Goal: Check status: Check status

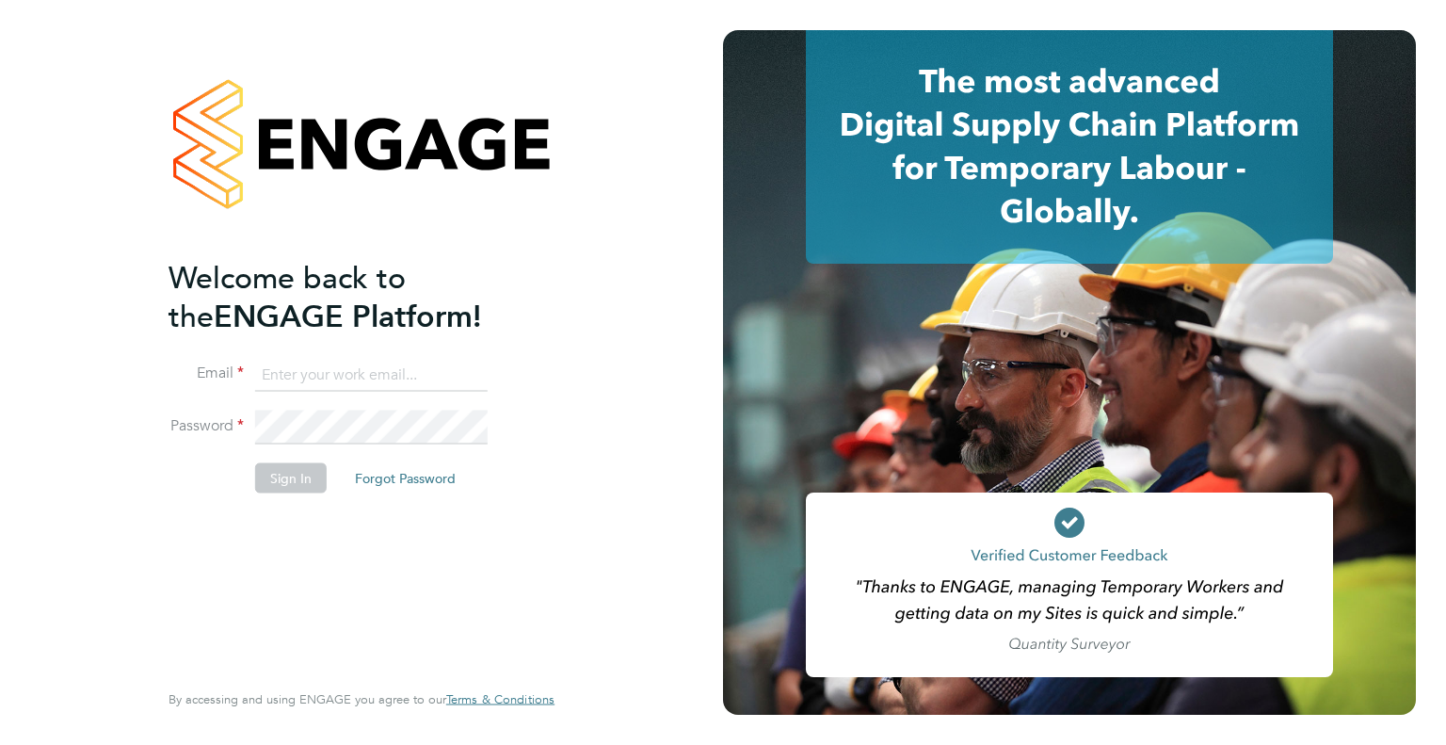
type input "[EMAIL_ADDRESS][DOMAIN_NAME]"
click at [278, 470] on button "Sign In" at bounding box center [291, 477] width 72 height 30
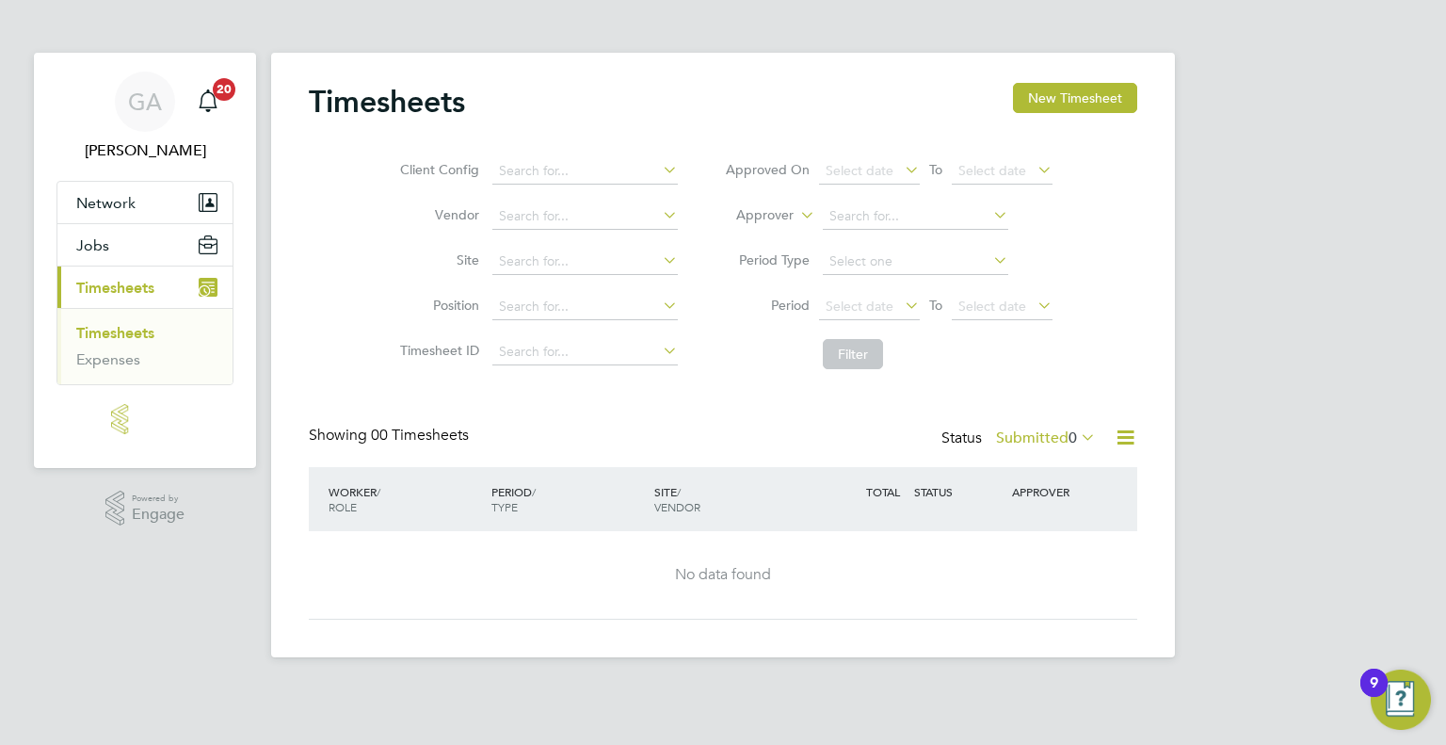
click at [146, 288] on span "Timesheets" at bounding box center [115, 288] width 78 height 18
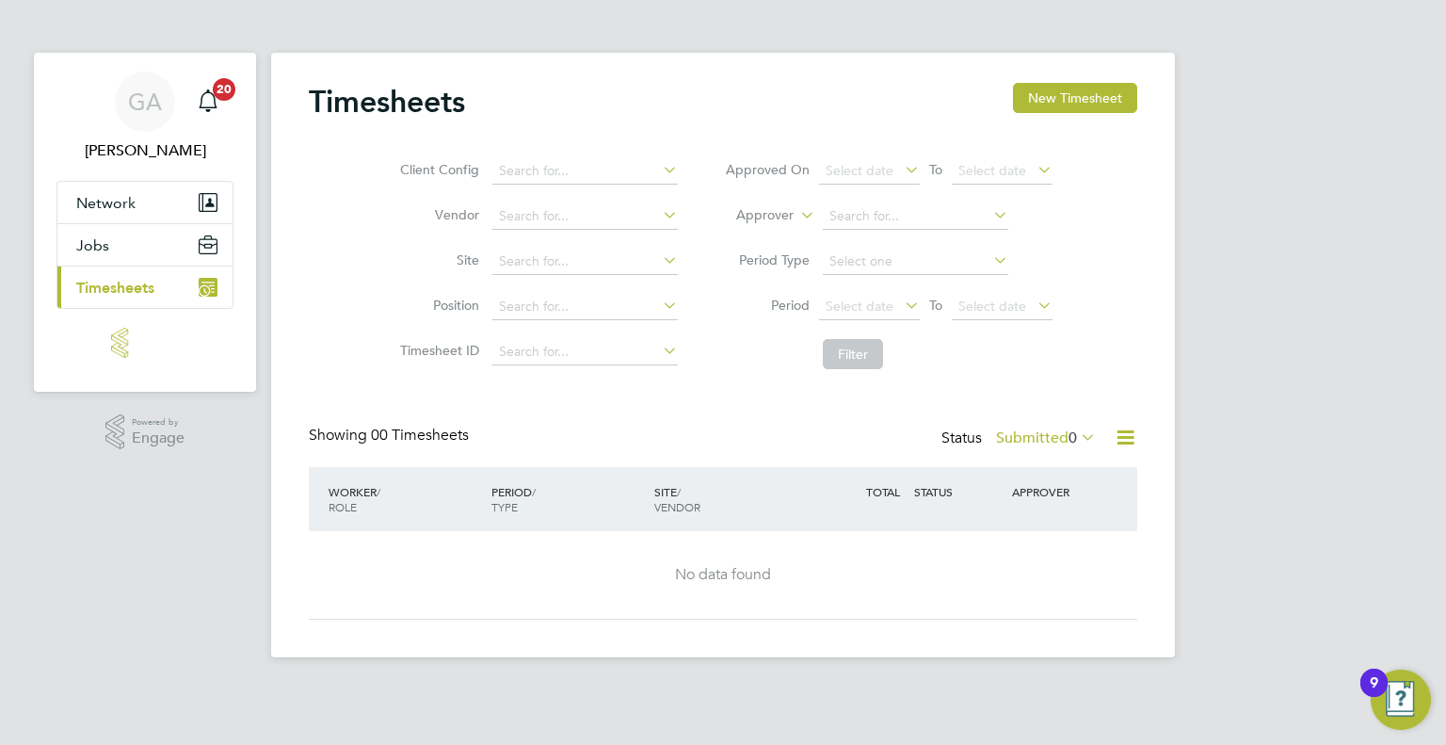
click at [146, 288] on span "Timesheets" at bounding box center [115, 288] width 78 height 18
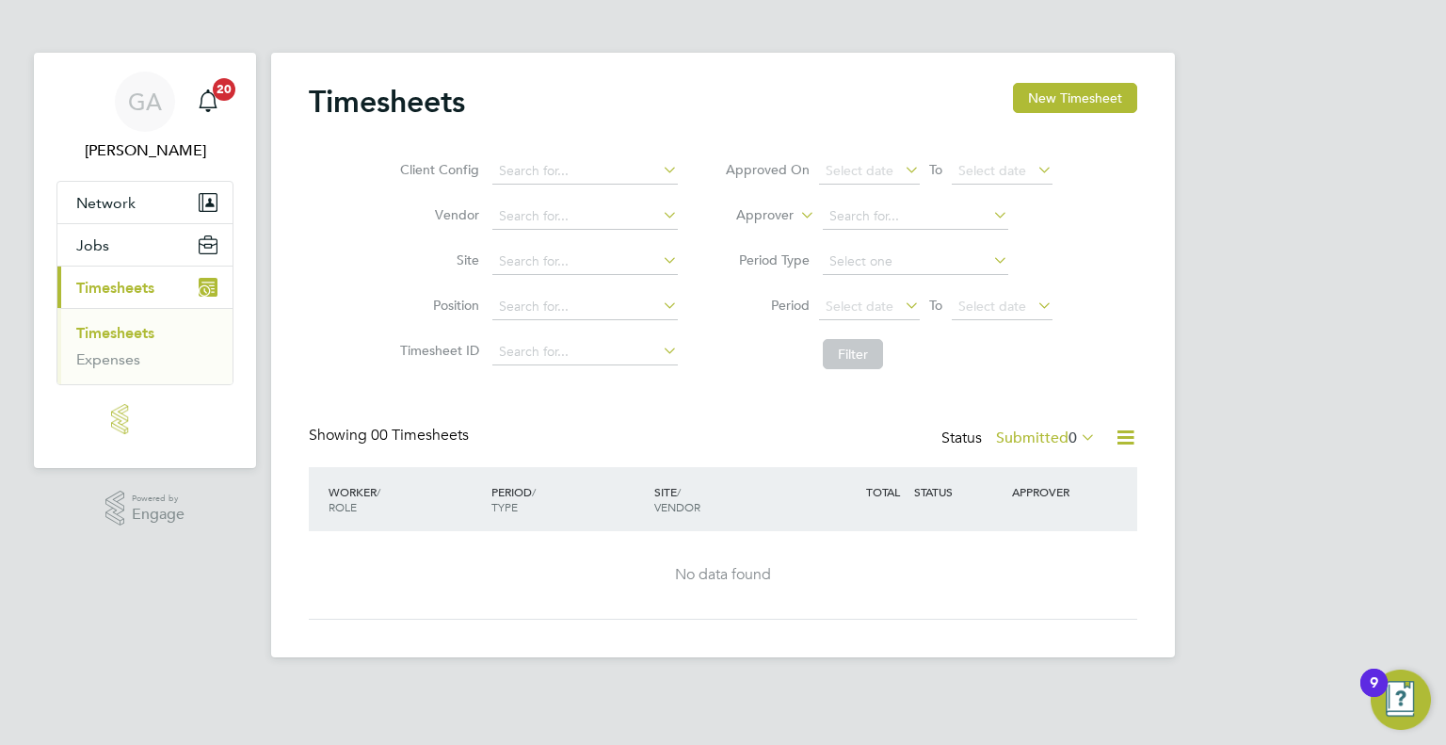
click at [141, 362] on li "Expenses" at bounding box center [146, 359] width 141 height 19
click at [140, 339] on link "Timesheets" at bounding box center [115, 333] width 78 height 18
click at [1074, 440] on span "0" at bounding box center [1073, 437] width 8 height 19
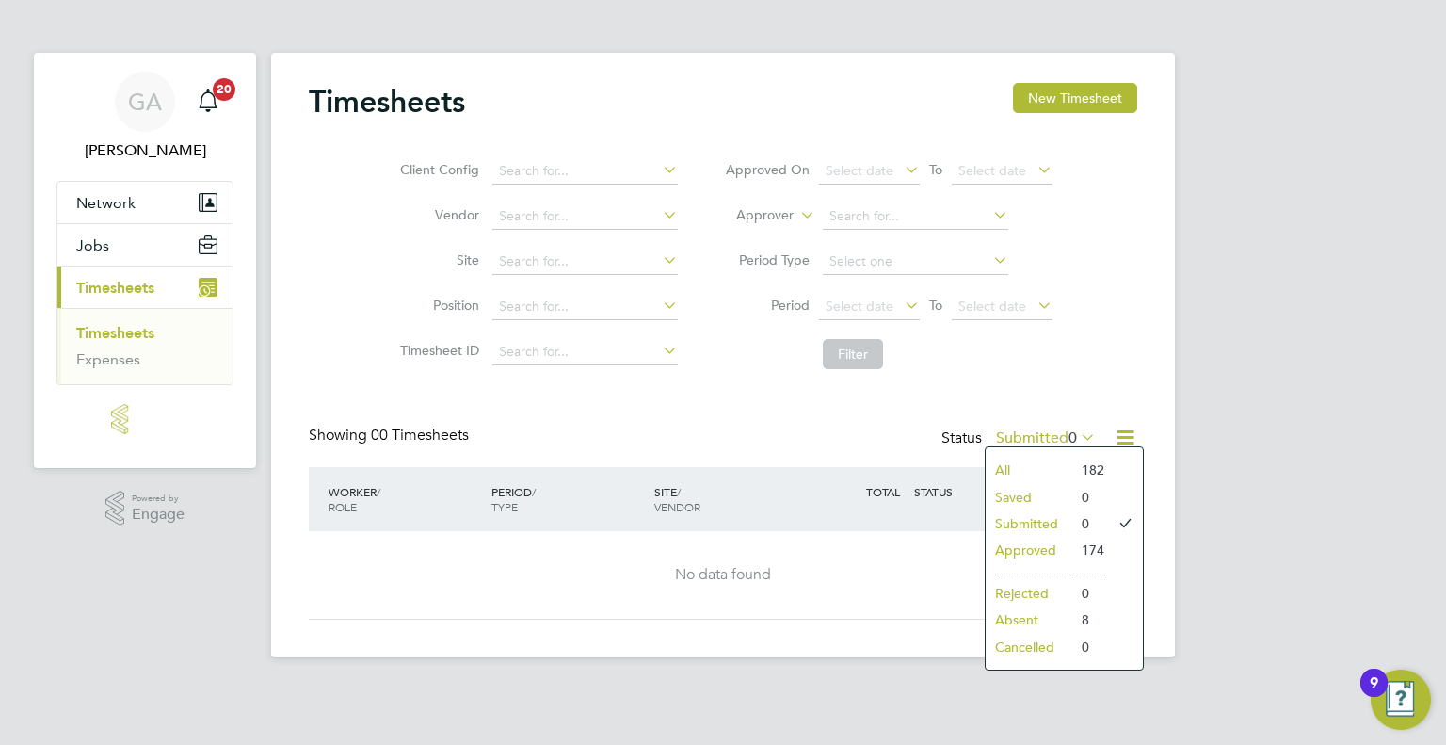
click at [1040, 552] on li "Approved" at bounding box center [1029, 550] width 87 height 26
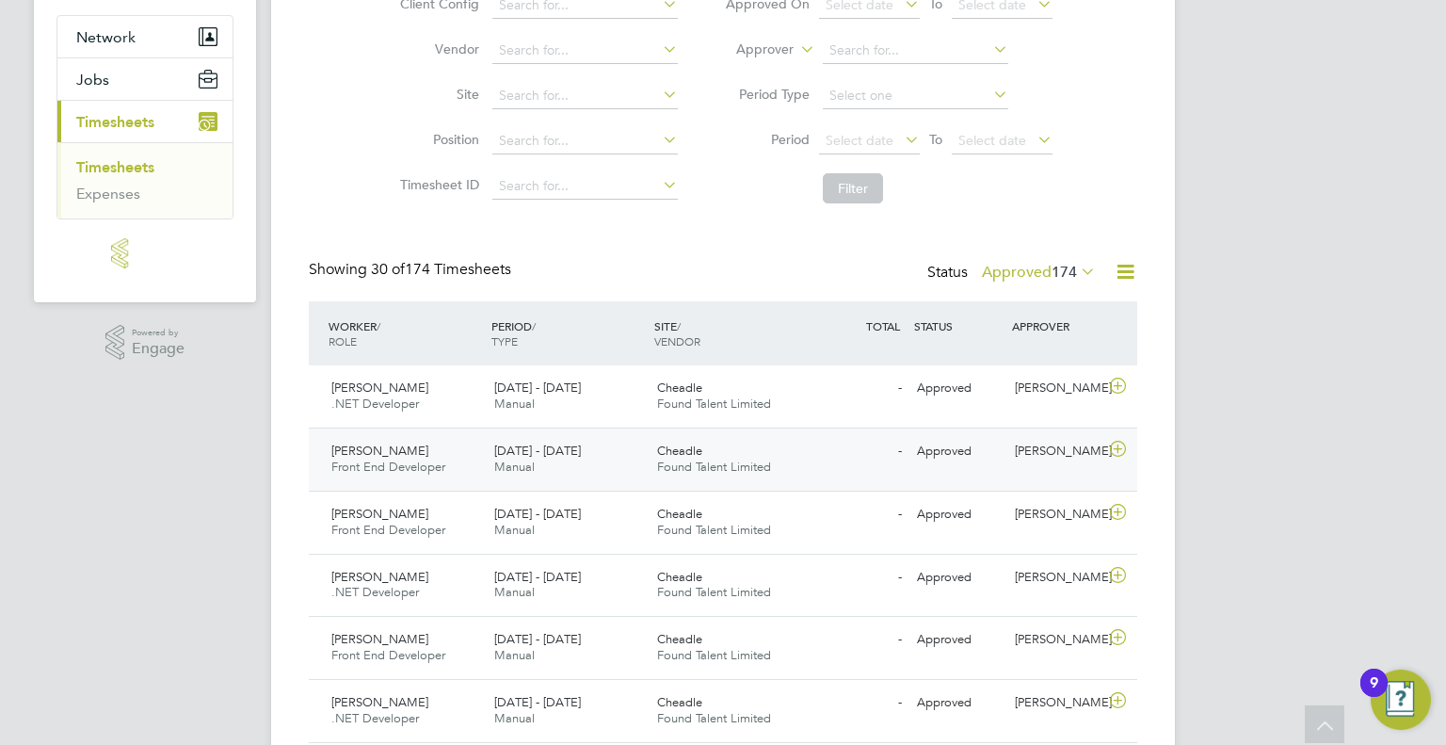
click at [1117, 455] on icon at bounding box center [1119, 449] width 24 height 15
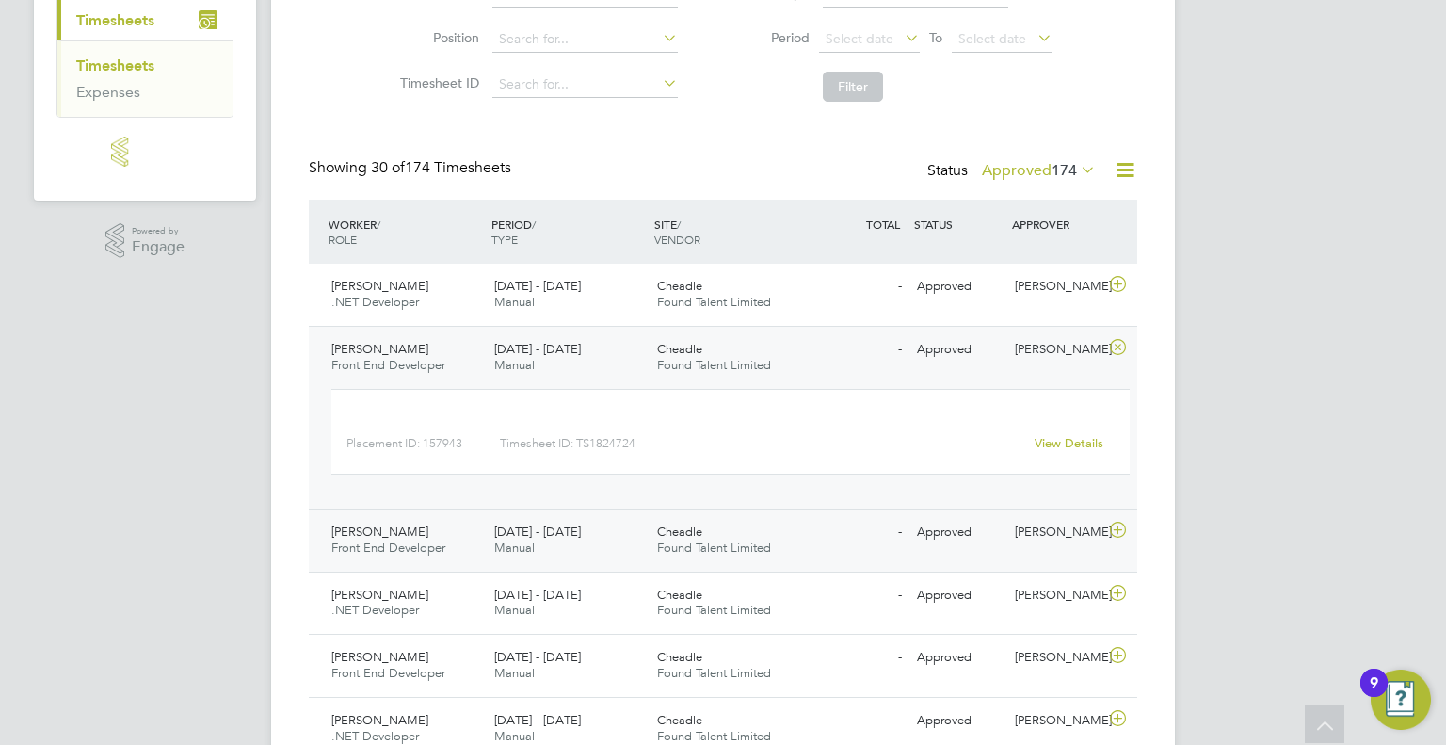
click at [1120, 511] on div "Phil Elliott Front End Developer 8 - 14 Sep 2025 8 - 14 Sep 2025 Manual Cheadle…" at bounding box center [723, 540] width 829 height 63
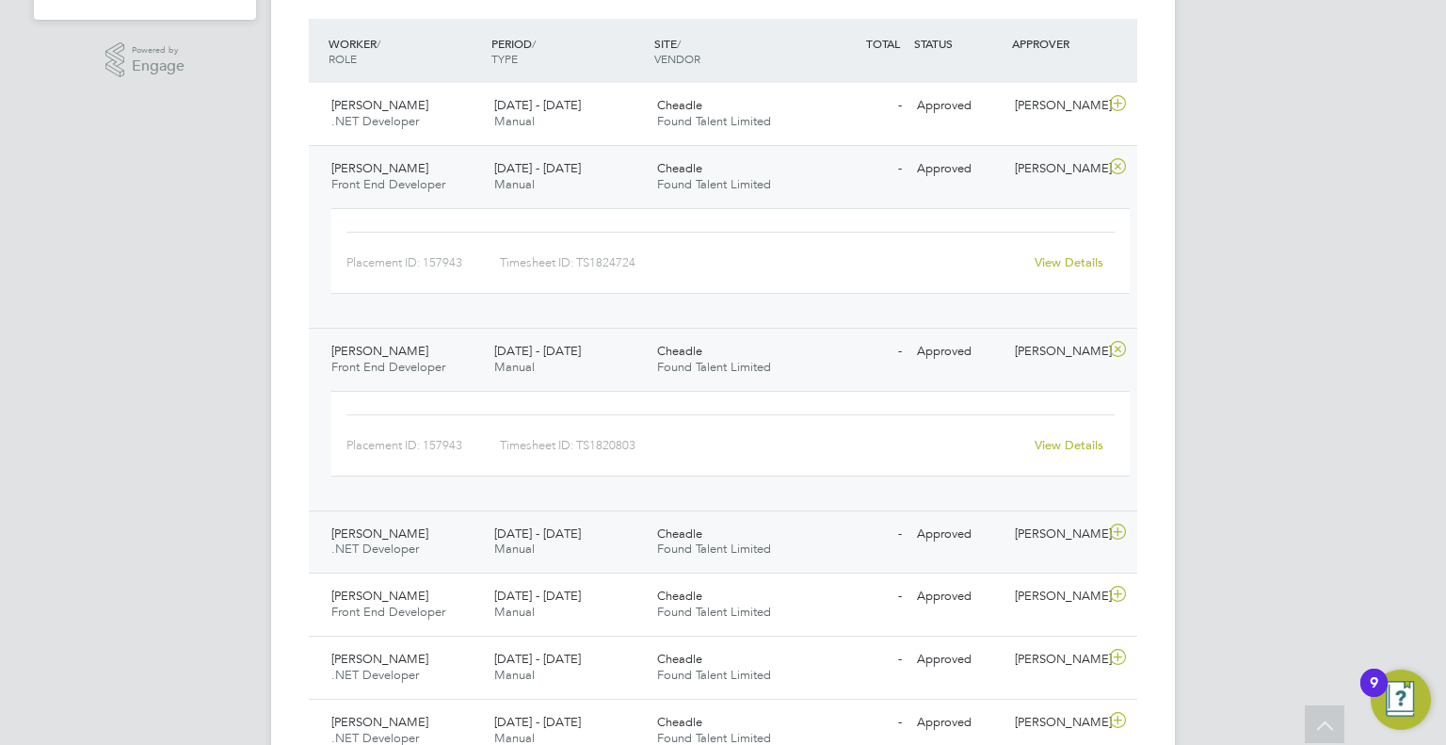
click at [1121, 515] on div "Mark Mccormack .NET Developer 8 - 14 Sep 2025 8 - 14 Sep 2025 Manual Cheadle Fo…" at bounding box center [723, 541] width 829 height 63
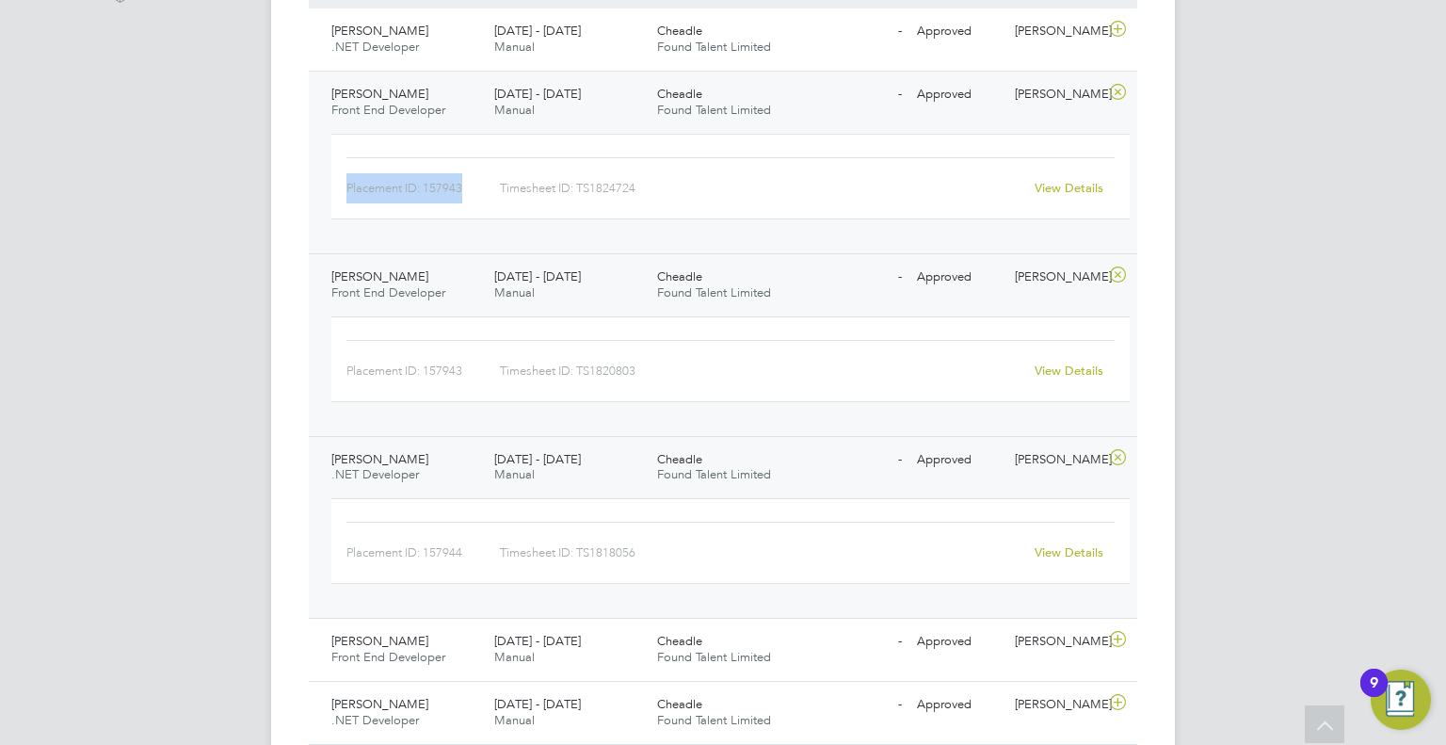
click at [403, 239] on div "Placement ID: 157943 Timesheet ID: TS1824724 View Details" at bounding box center [731, 186] width 814 height 120
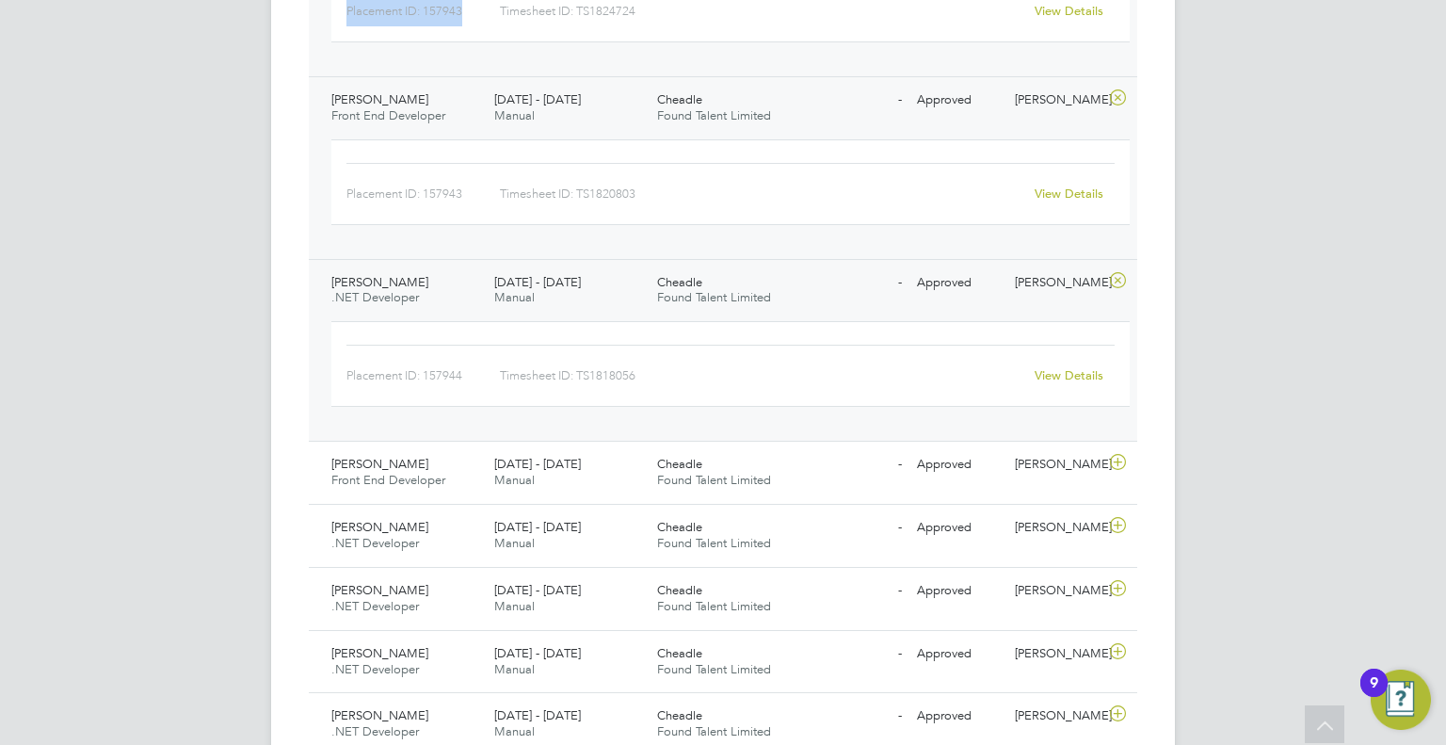
click at [477, 539] on div "Mark Mccormack .NET Developer 1 - 7 Sep 2025" at bounding box center [405, 535] width 163 height 47
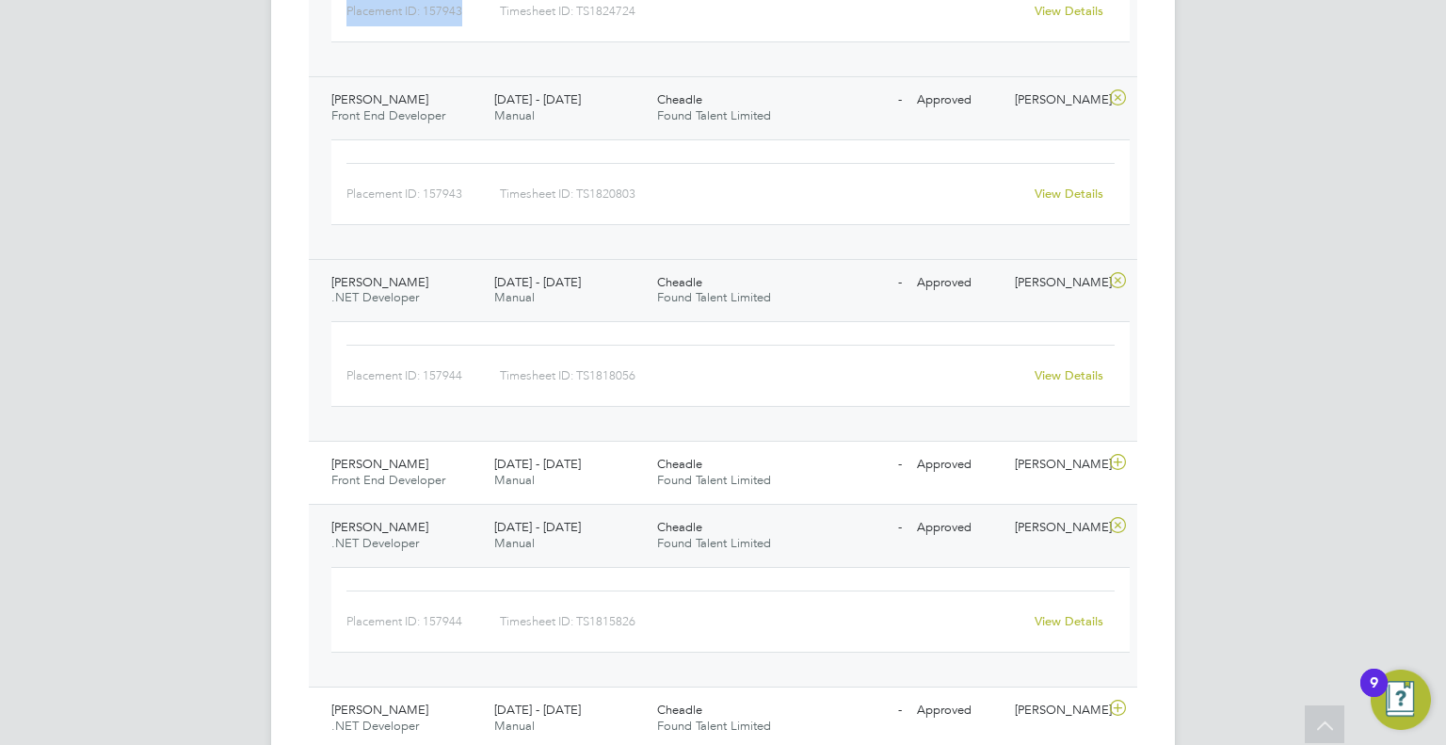
drag, startPoint x: 477, startPoint y: 539, endPoint x: 1062, endPoint y: 620, distance: 591.3
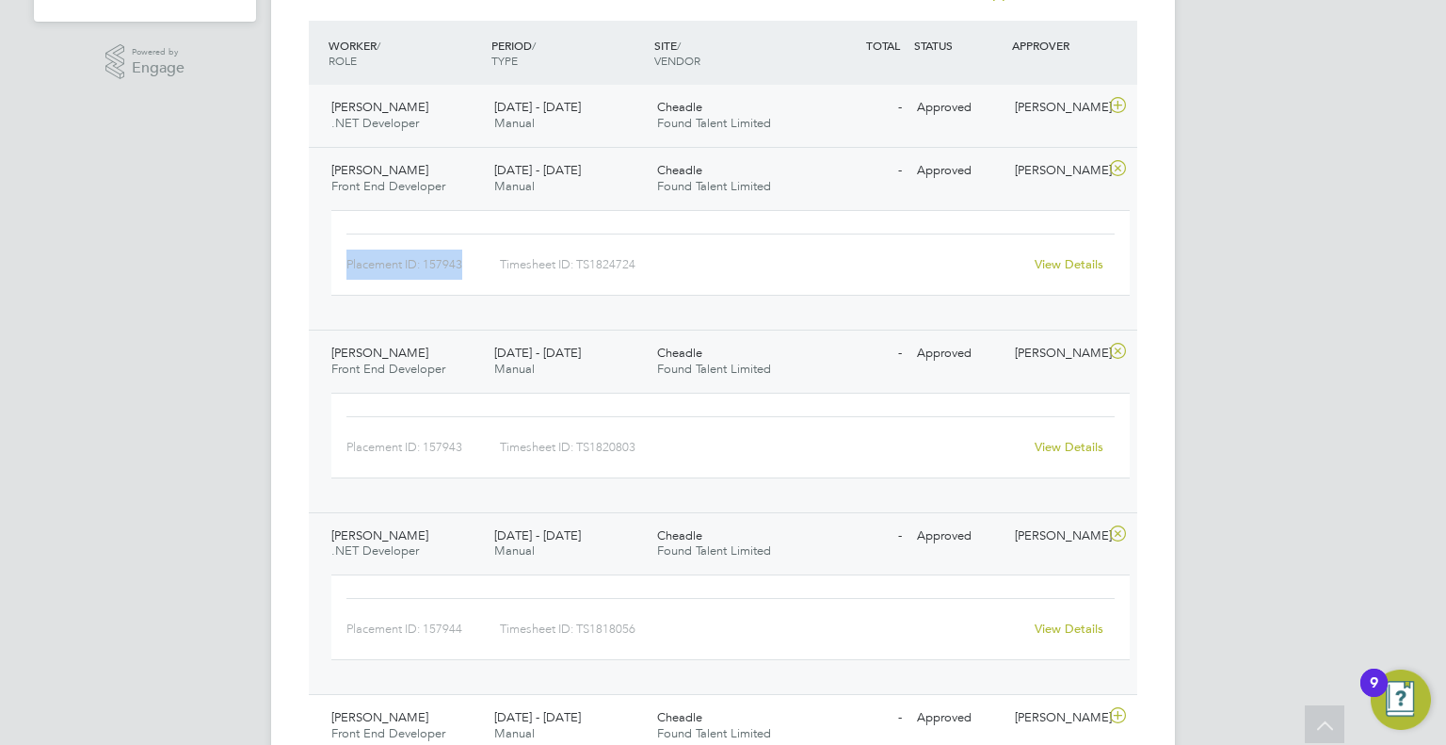
click at [1126, 98] on icon at bounding box center [1119, 105] width 24 height 15
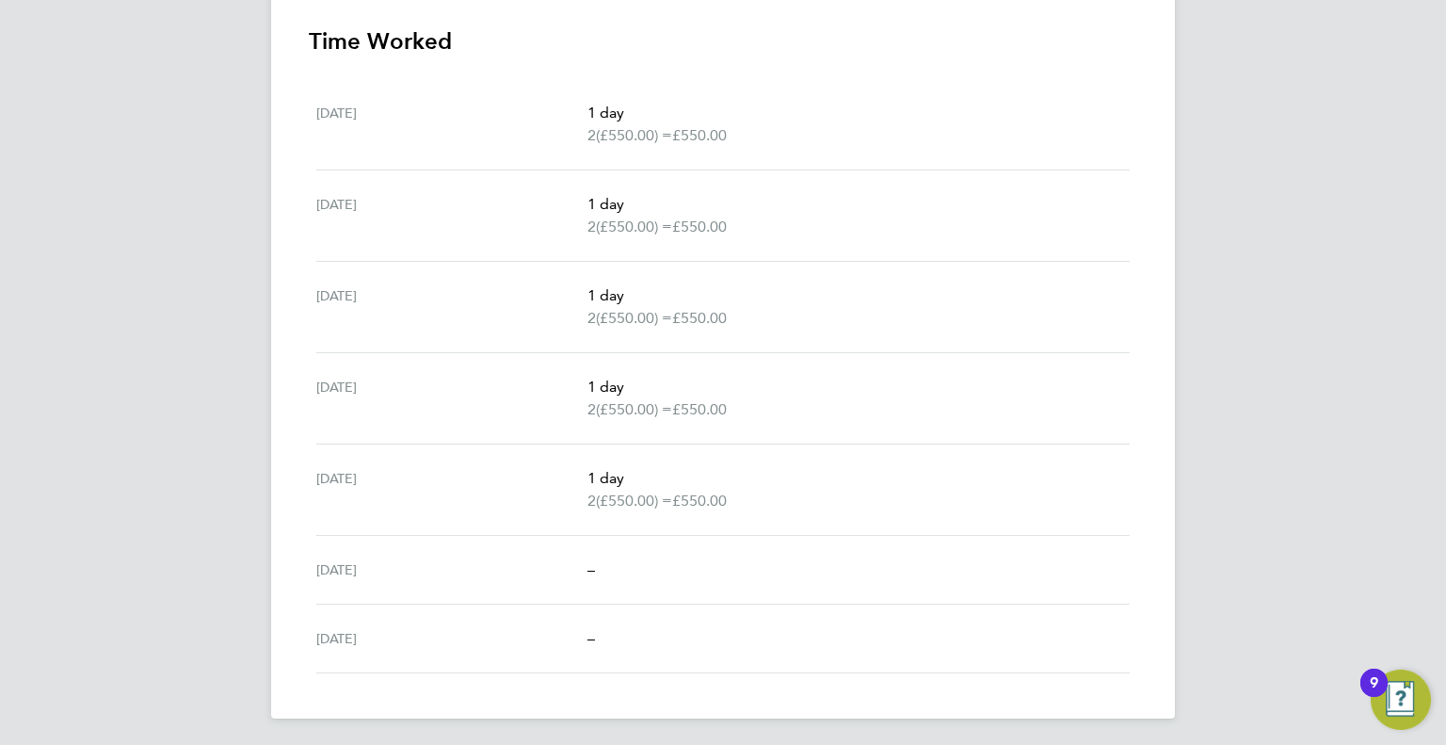
scroll to position [531, 0]
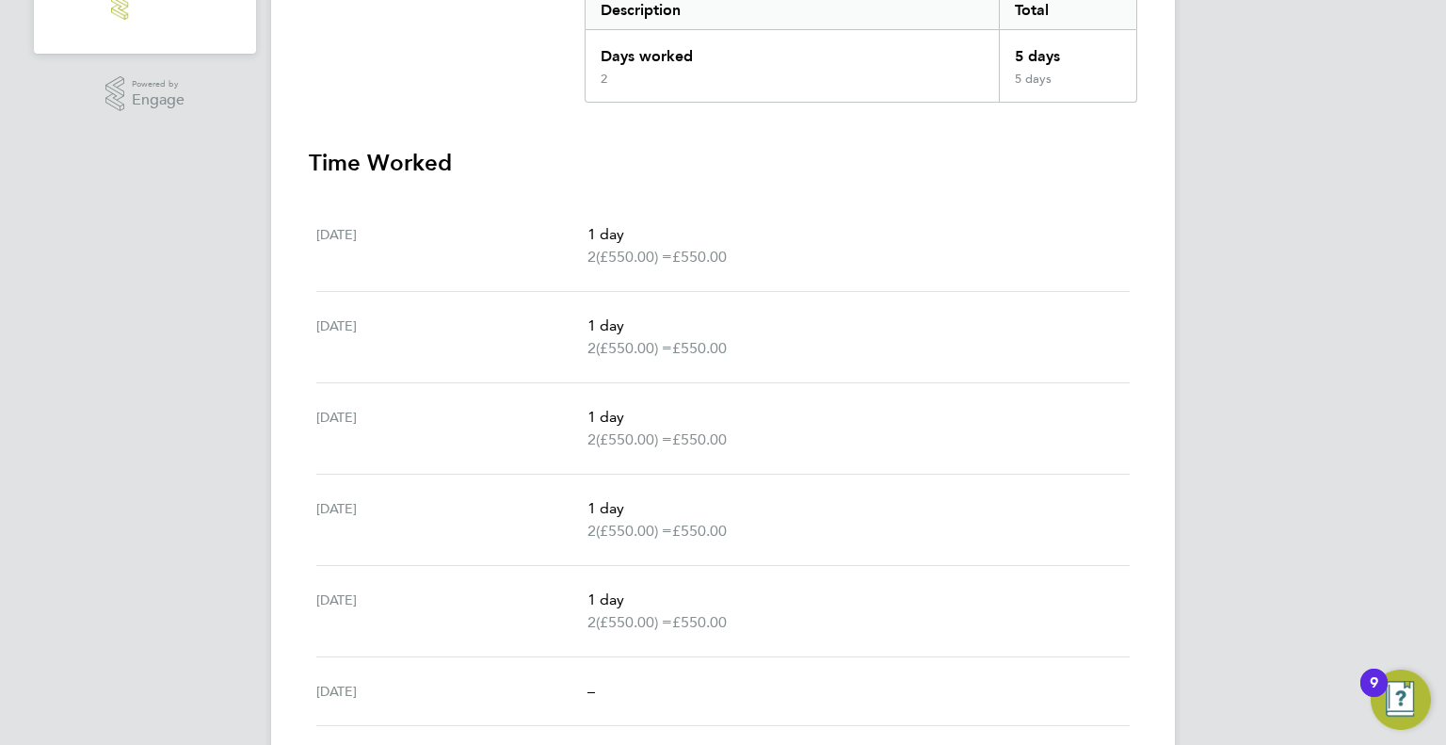
scroll to position [536, 0]
